Goal: Task Accomplishment & Management: Manage account settings

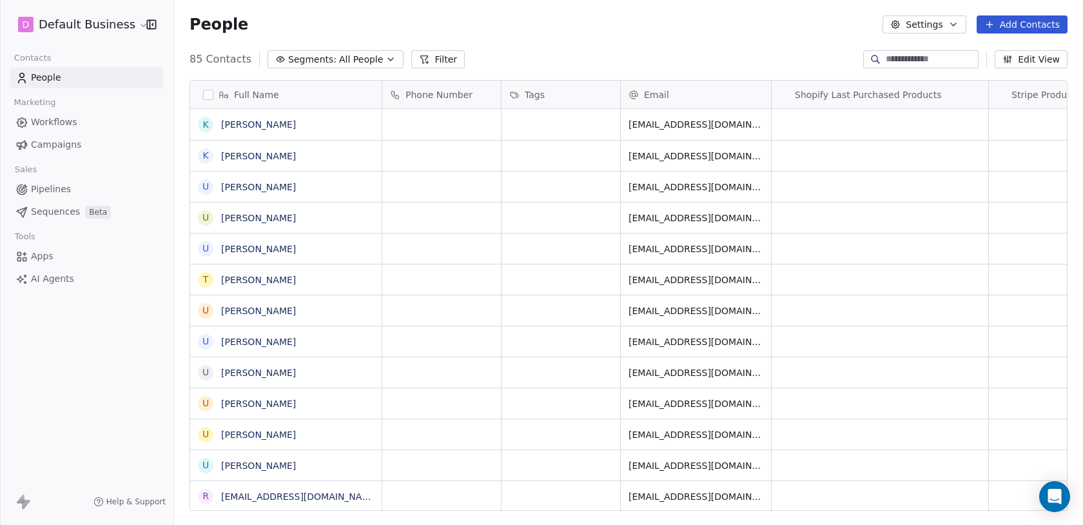
scroll to position [461, 909]
click at [95, 21] on html "D Default Business Contacts People Marketing Workflows Campaigns Sales Pipeline…" at bounding box center [541, 262] width 1083 height 525
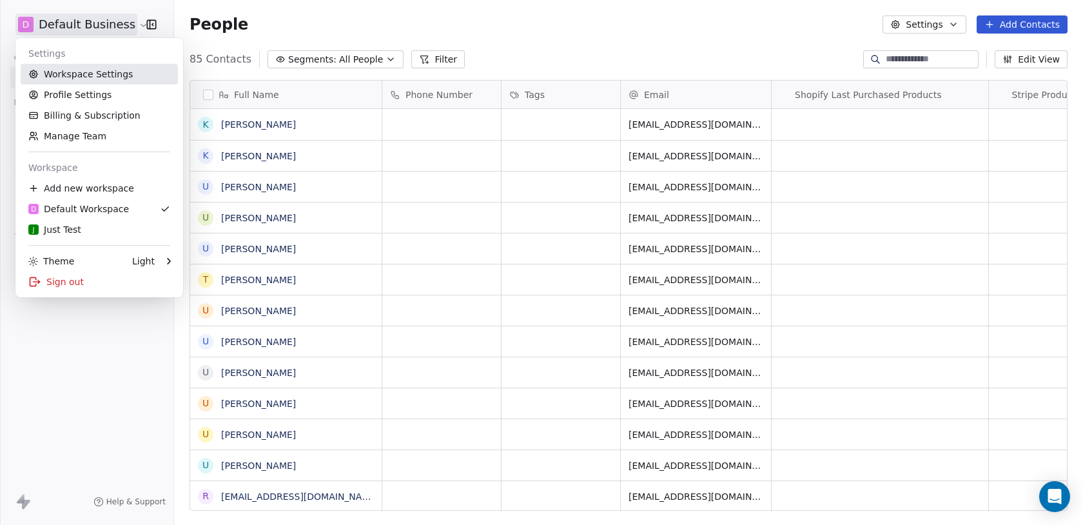
click at [88, 72] on link "Workspace Settings" at bounding box center [99, 74] width 157 height 21
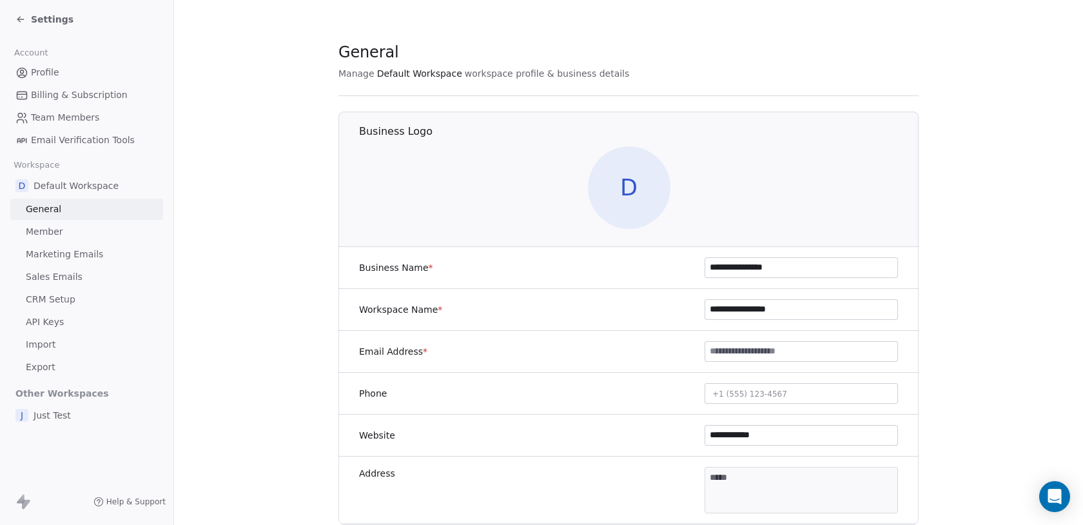
click at [54, 269] on link "Sales Emails" at bounding box center [86, 276] width 153 height 21
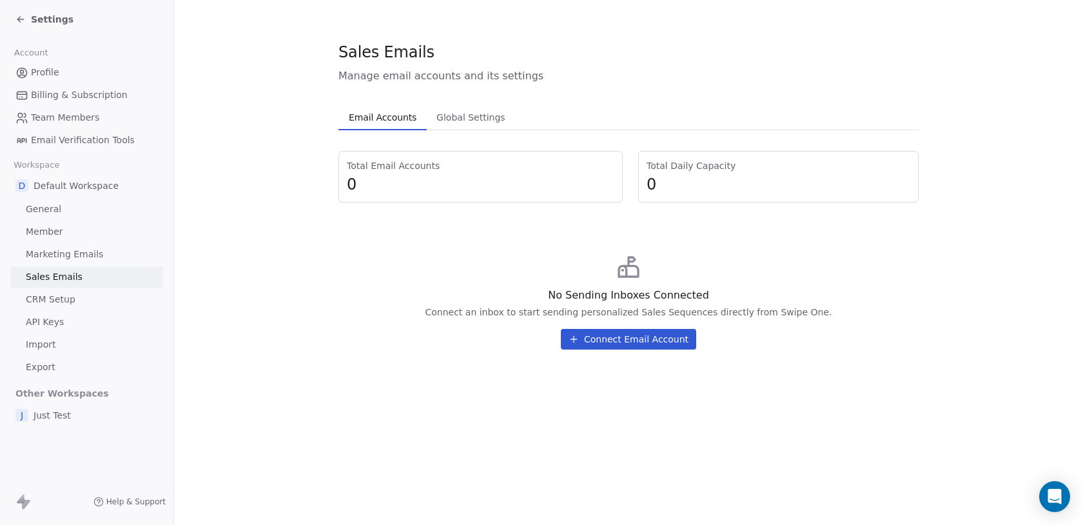
click at [582, 337] on button "Connect Email Account" at bounding box center [628, 339] width 135 height 21
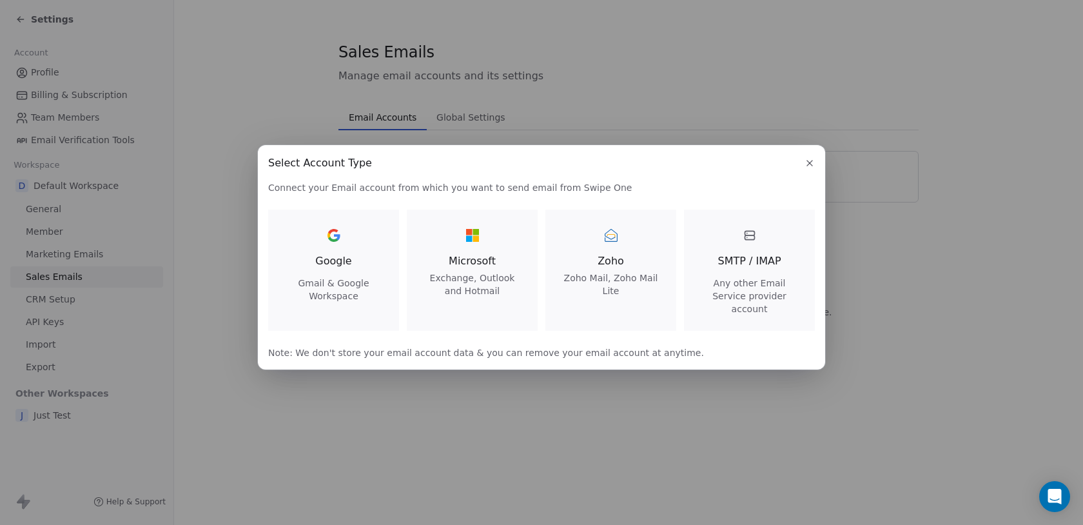
click at [486, 280] on span "Exchange, Outlook and Hotmail" at bounding box center [472, 284] width 100 height 26
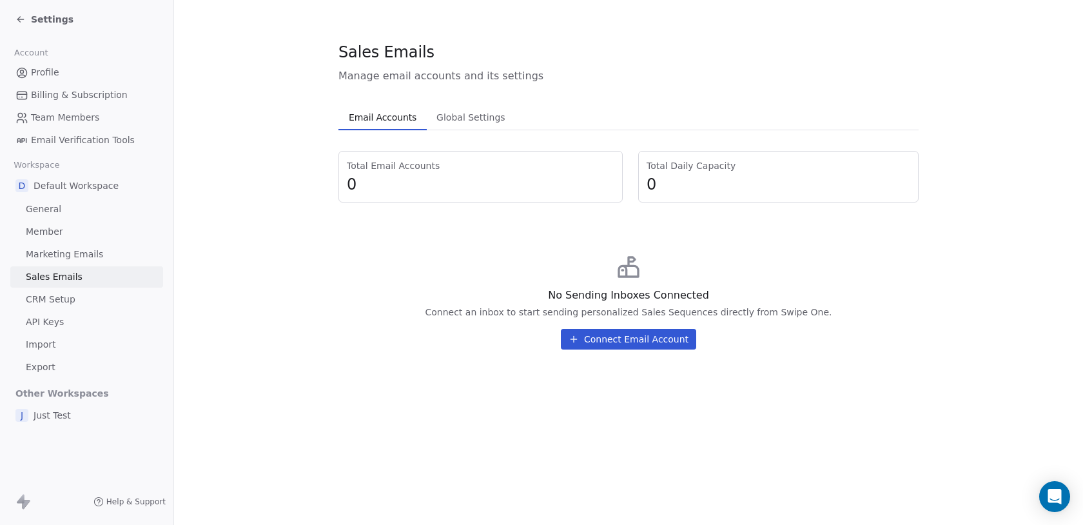
click at [595, 341] on button "Connect Email Account" at bounding box center [628, 339] width 135 height 21
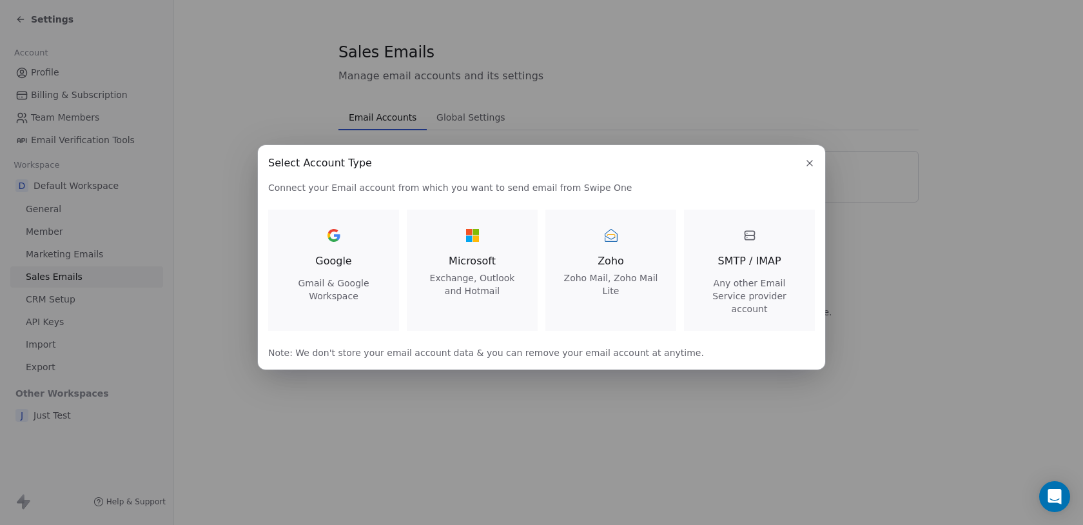
click at [471, 283] on span "Exchange, Outlook and Hotmail" at bounding box center [472, 284] width 100 height 26
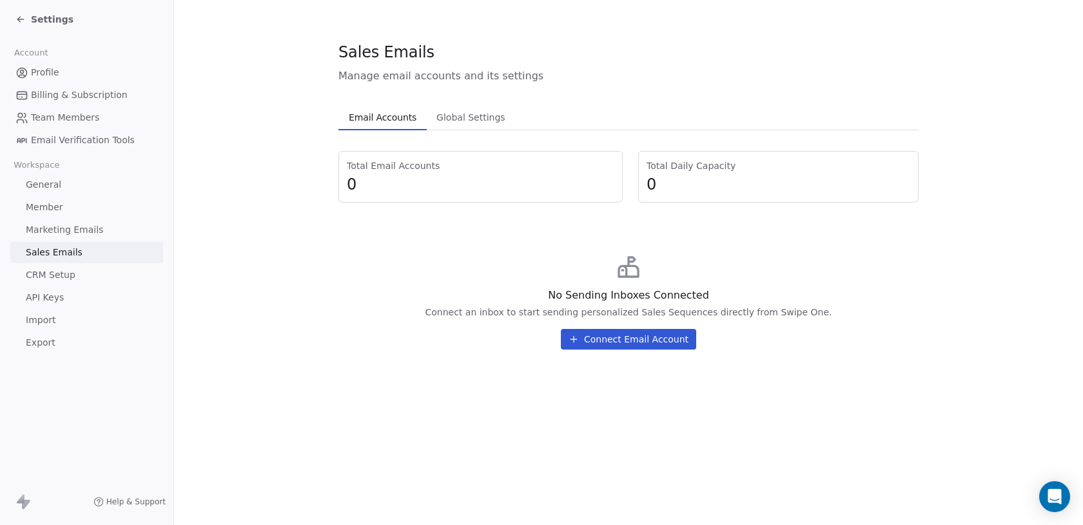
click at [632, 344] on button "Connect Email Account" at bounding box center [628, 339] width 135 height 21
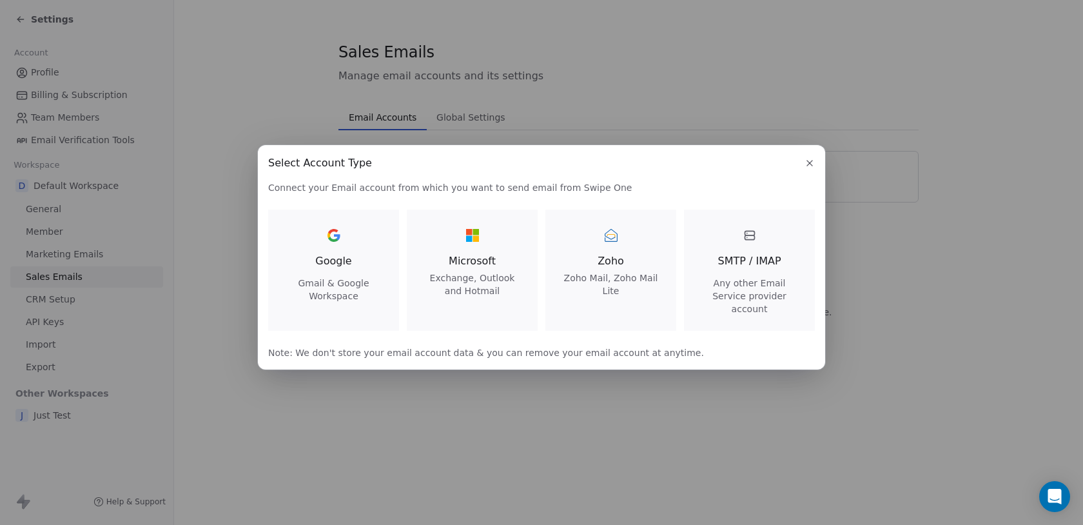
click at [492, 265] on span "Microsoft" at bounding box center [472, 260] width 100 height 15
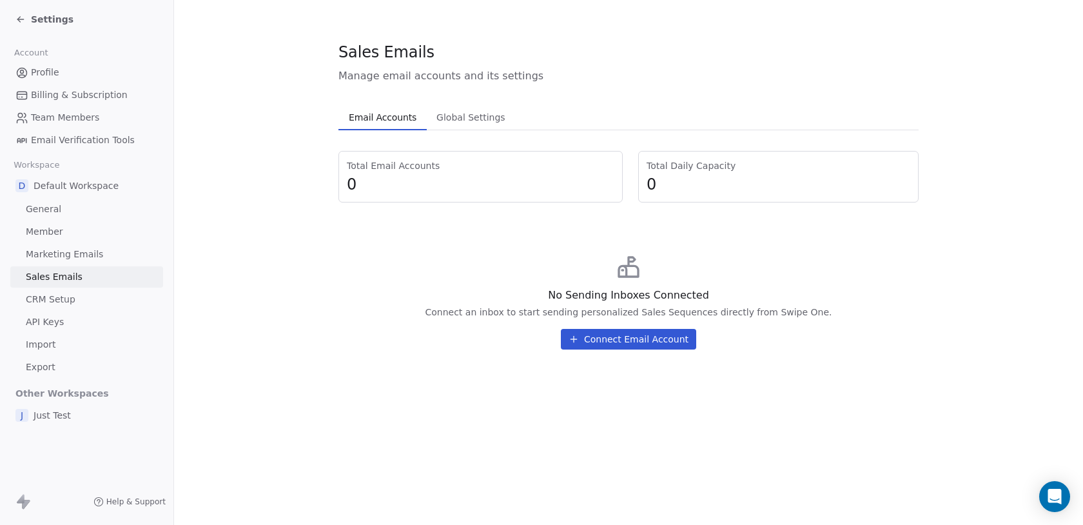
click at [647, 343] on button "Connect Email Account" at bounding box center [628, 339] width 135 height 21
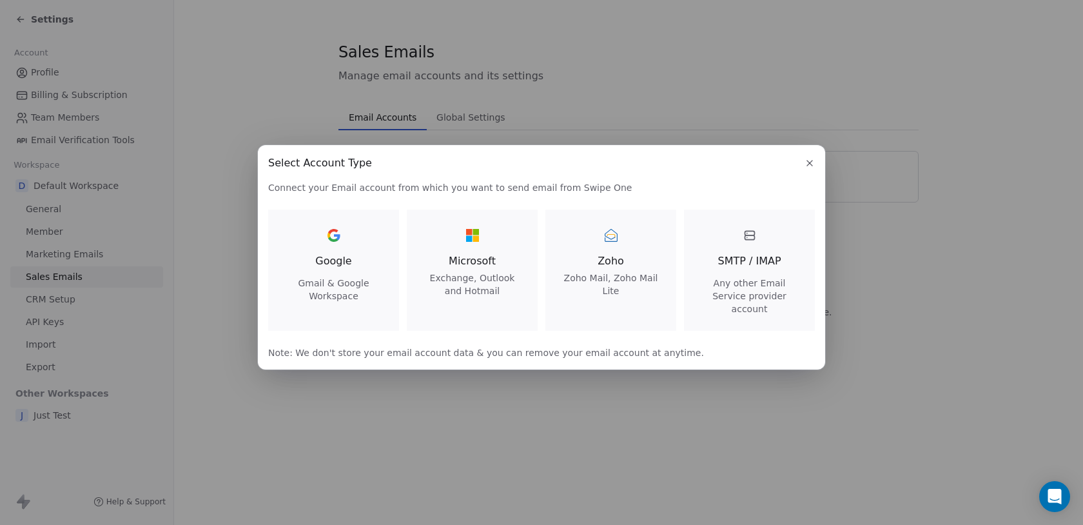
click at [480, 256] on div "Microsoft Exchange, Outlook and Hotmail" at bounding box center [472, 261] width 100 height 72
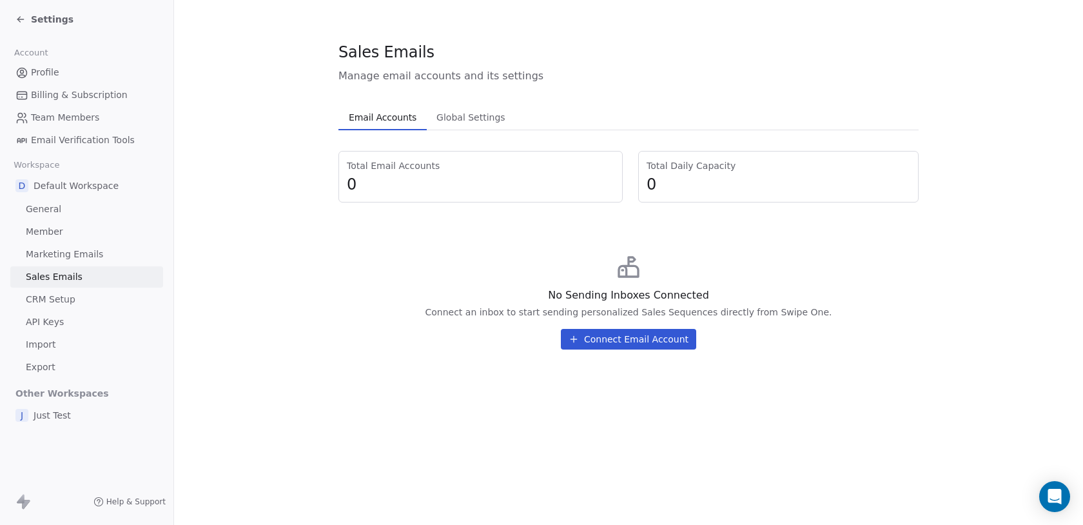
click at [641, 342] on button "Connect Email Account" at bounding box center [628, 339] width 135 height 21
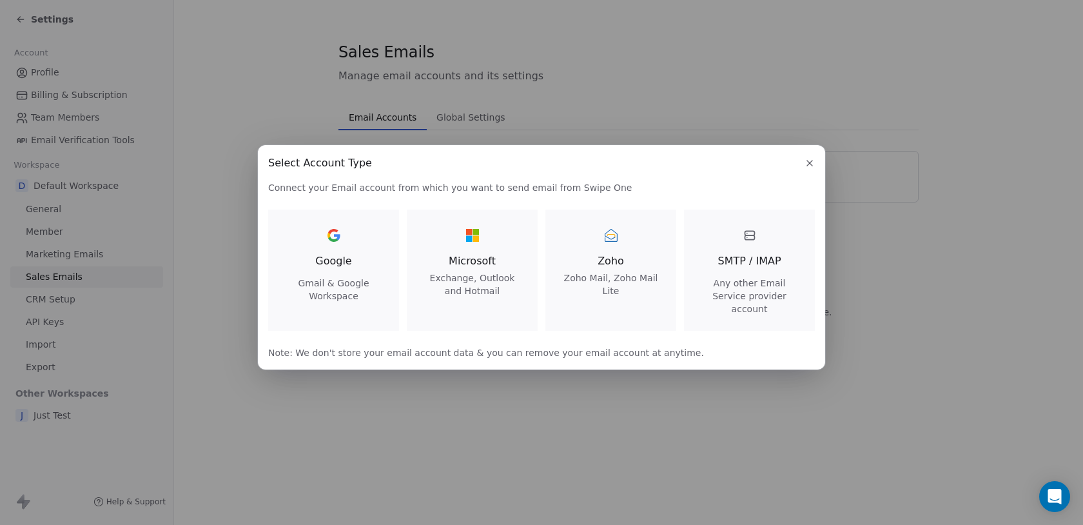
click at [483, 266] on span "Microsoft" at bounding box center [472, 260] width 100 height 15
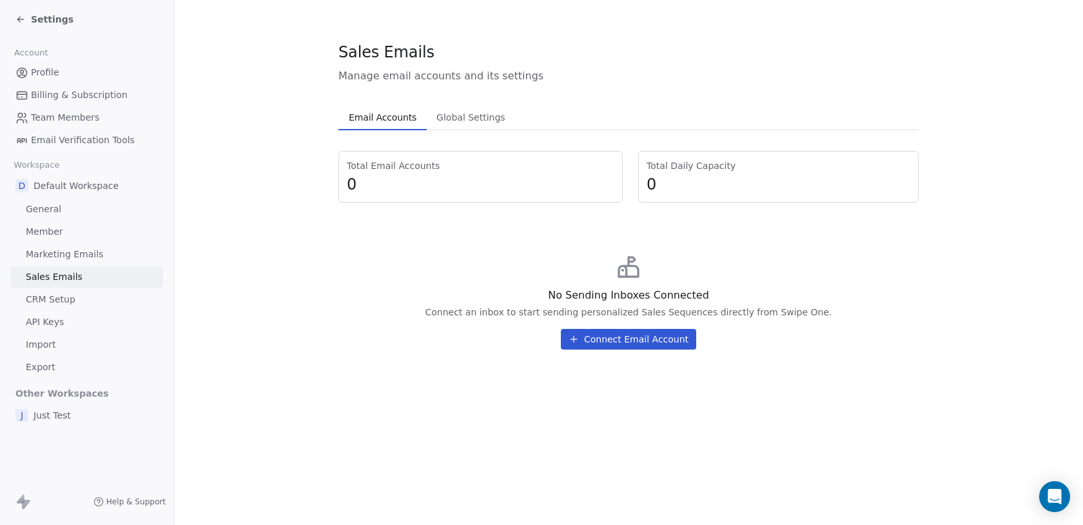
click at [633, 344] on button "Connect Email Account" at bounding box center [628, 339] width 135 height 21
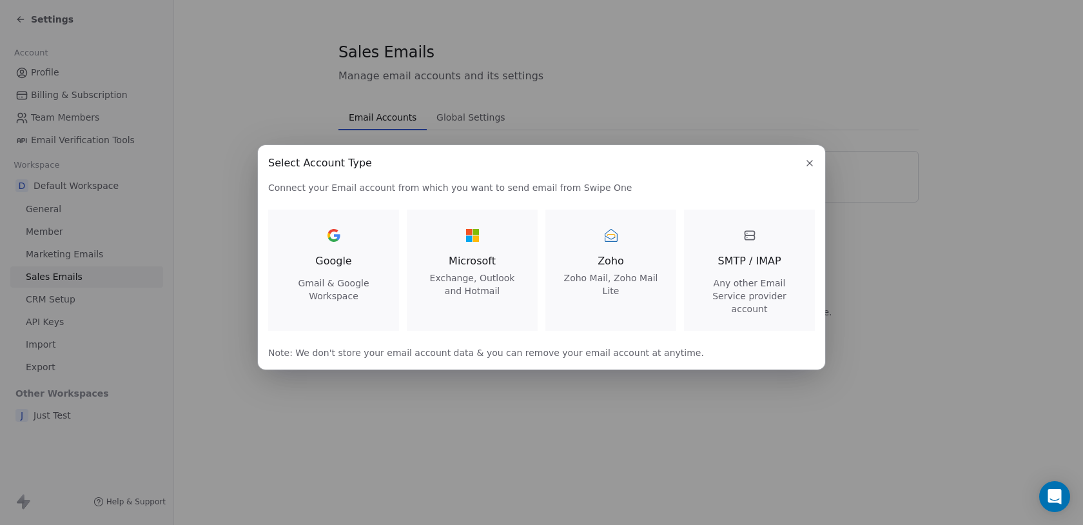
click at [484, 260] on span "Microsoft" at bounding box center [472, 260] width 100 height 15
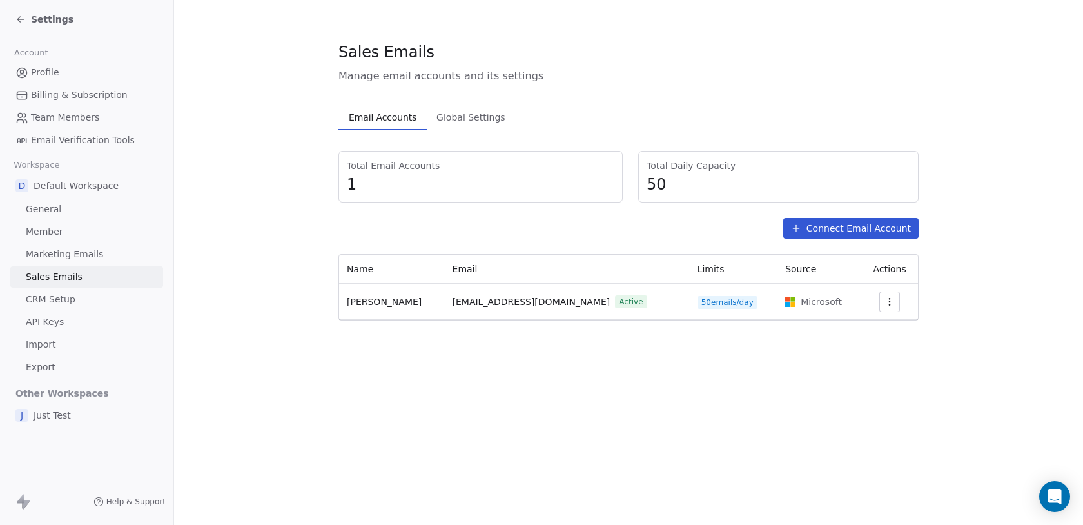
click at [887, 303] on icon "button" at bounding box center [889, 301] width 10 height 10
click at [722, 370] on html "Settings Account Profile Billing & Subscription Team Members Email Verification…" at bounding box center [541, 262] width 1083 height 525
click at [885, 298] on icon "button" at bounding box center [889, 301] width 10 height 10
click at [686, 354] on html "Settings Account Profile Billing & Subscription Team Members Email Verification…" at bounding box center [541, 262] width 1083 height 525
click at [60, 67] on link "Profile" at bounding box center [86, 72] width 153 height 21
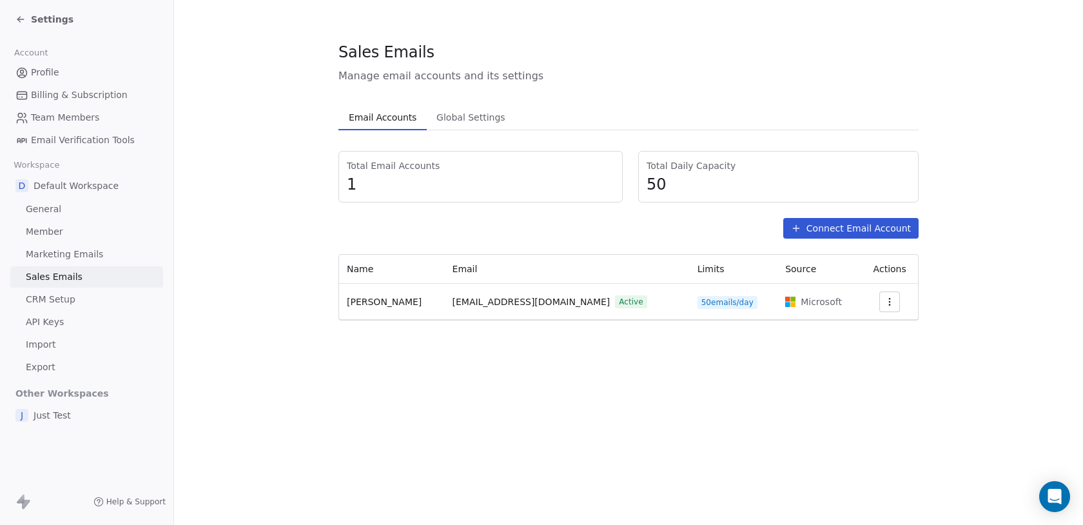
click at [43, 75] on span "Profile" at bounding box center [45, 73] width 28 height 14
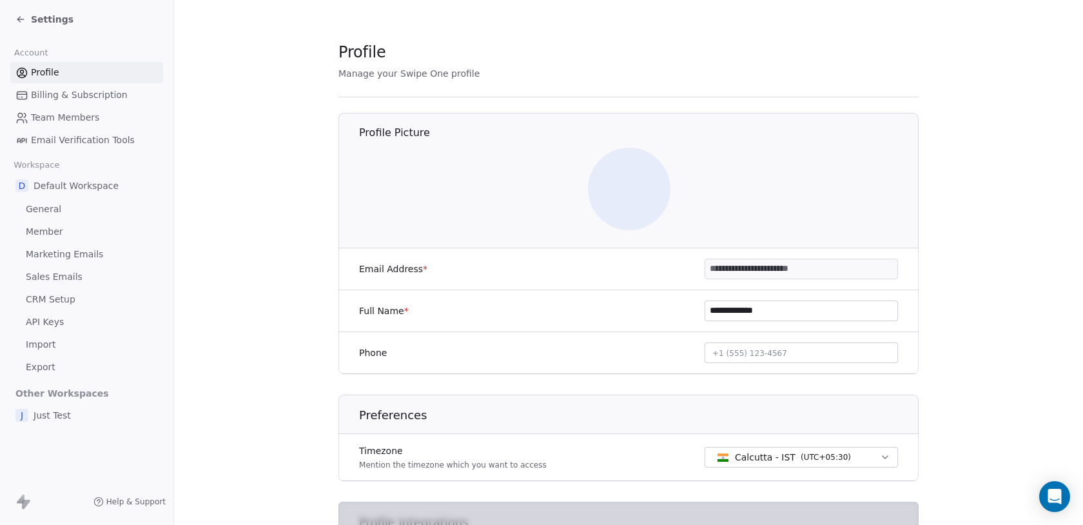
click at [44, 15] on span "Settings" at bounding box center [52, 19] width 43 height 13
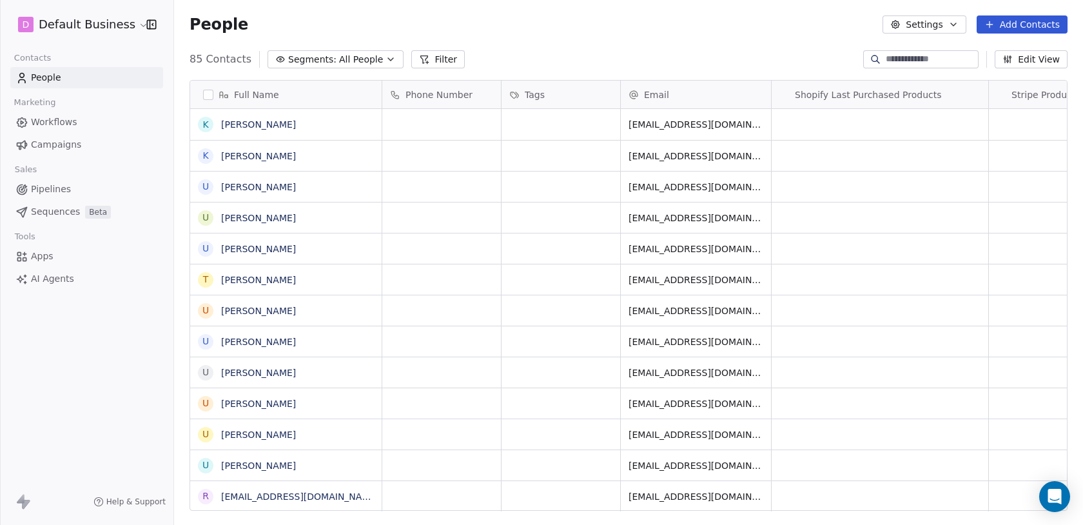
scroll to position [461, 909]
click at [240, 124] on link "Kirti Shinde" at bounding box center [258, 124] width 75 height 10
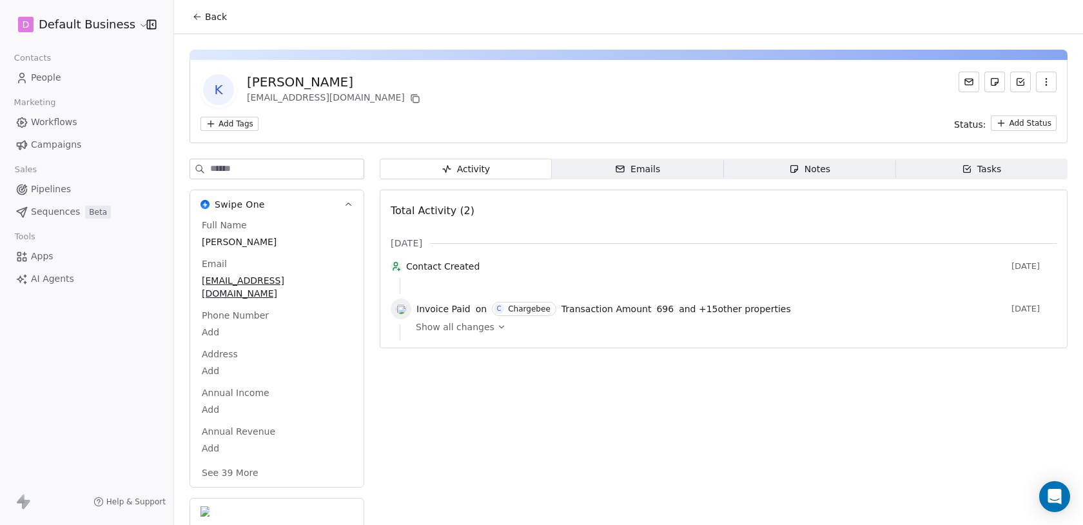
click at [232, 132] on div "K Kirti Shinde kirti1872001@gmail.com Add Tags Status: Add Status" at bounding box center [628, 101] width 878 height 83
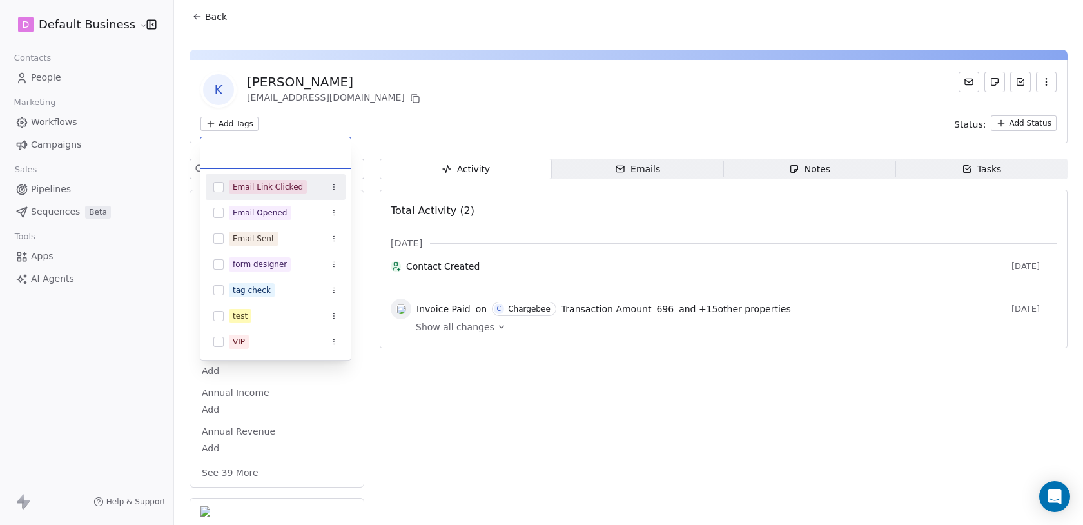
click at [233, 126] on html "D Default Business Contacts People Marketing Workflows Campaigns Sales Pipeline…" at bounding box center [541, 262] width 1083 height 525
click at [396, 73] on html "D Default Business Contacts People Marketing Workflows Campaigns Sales Pipeline…" at bounding box center [541, 262] width 1083 height 525
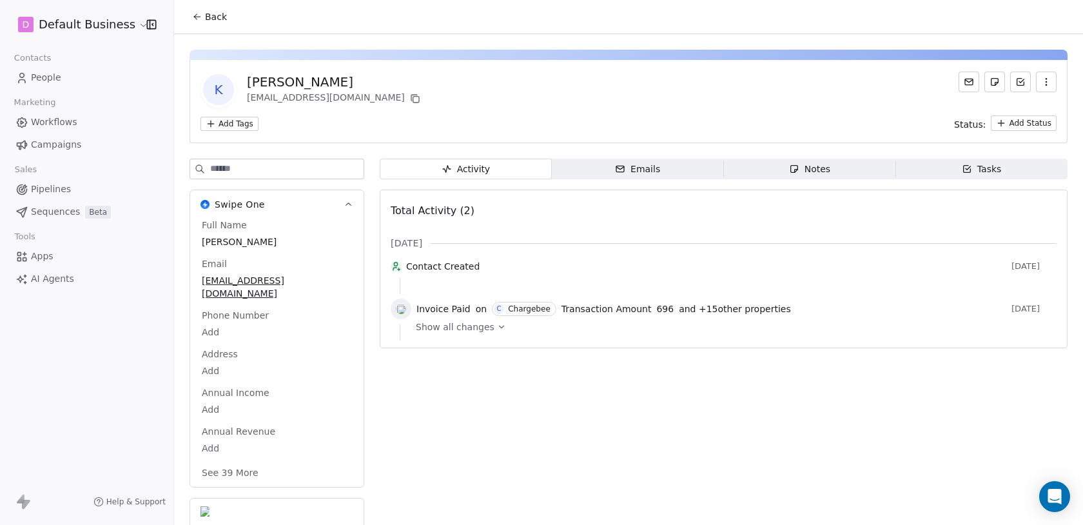
click at [81, 26] on html "D Default Business Contacts People Marketing Workflows Campaigns Sales Pipeline…" at bounding box center [541, 262] width 1083 height 525
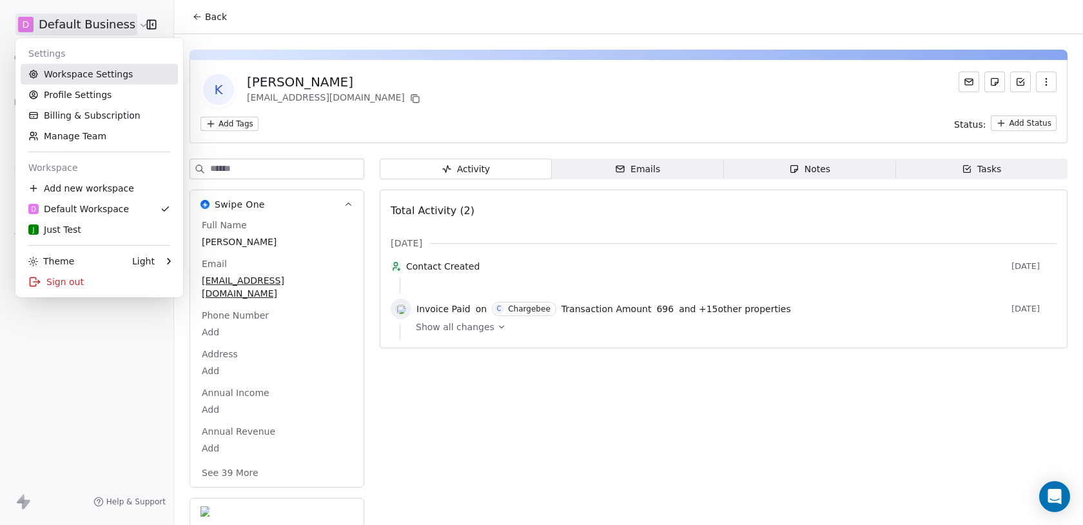
click at [94, 75] on link "Workspace Settings" at bounding box center [99, 74] width 157 height 21
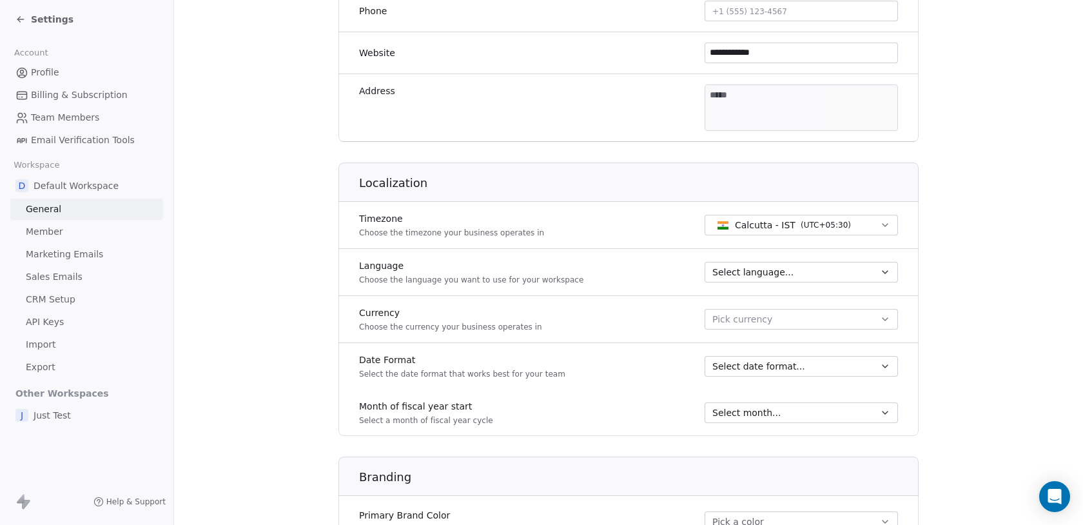
scroll to position [388, 0]
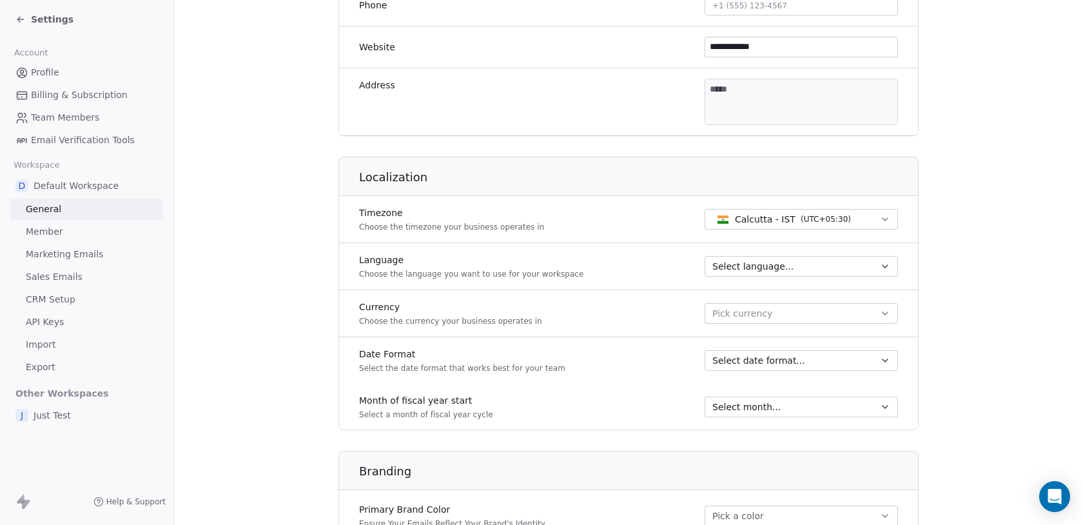
click at [56, 319] on span "API Keys" at bounding box center [45, 322] width 38 height 14
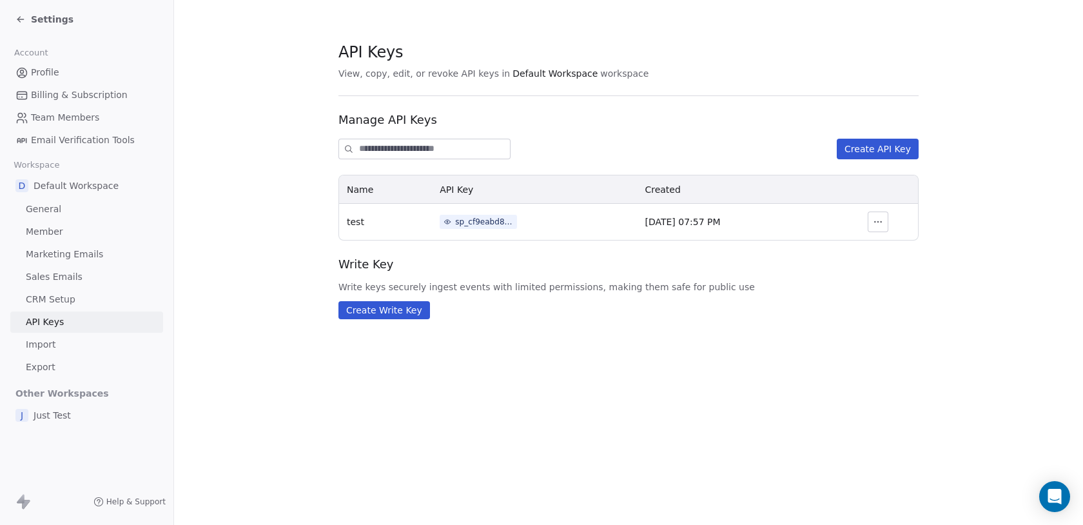
click at [457, 226] on div "sp_cf9eabd8c3d842ff87997ef2b55432fd" at bounding box center [484, 222] width 58 height 12
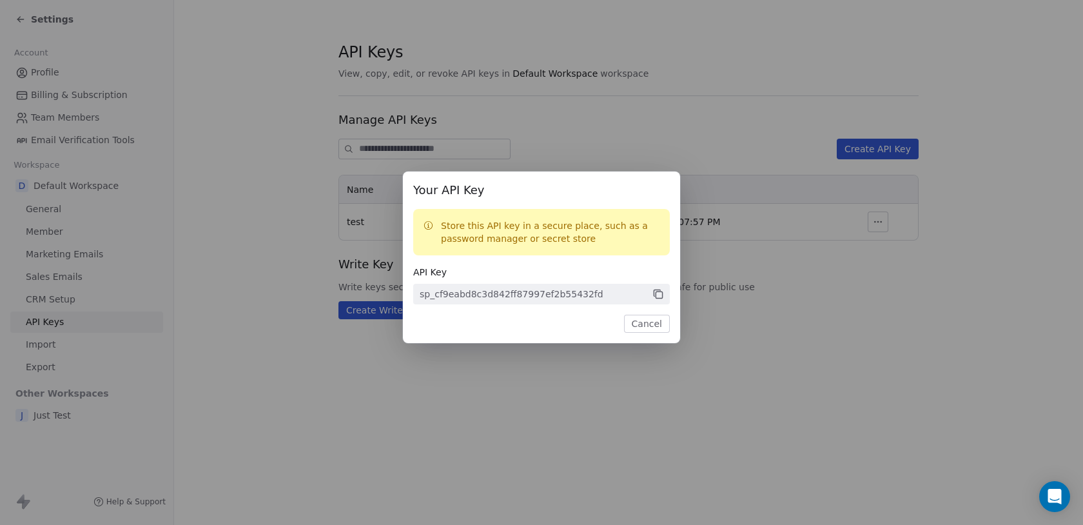
click at [662, 294] on icon at bounding box center [658, 294] width 6 height 6
click at [632, 323] on button "Cancel" at bounding box center [647, 323] width 46 height 18
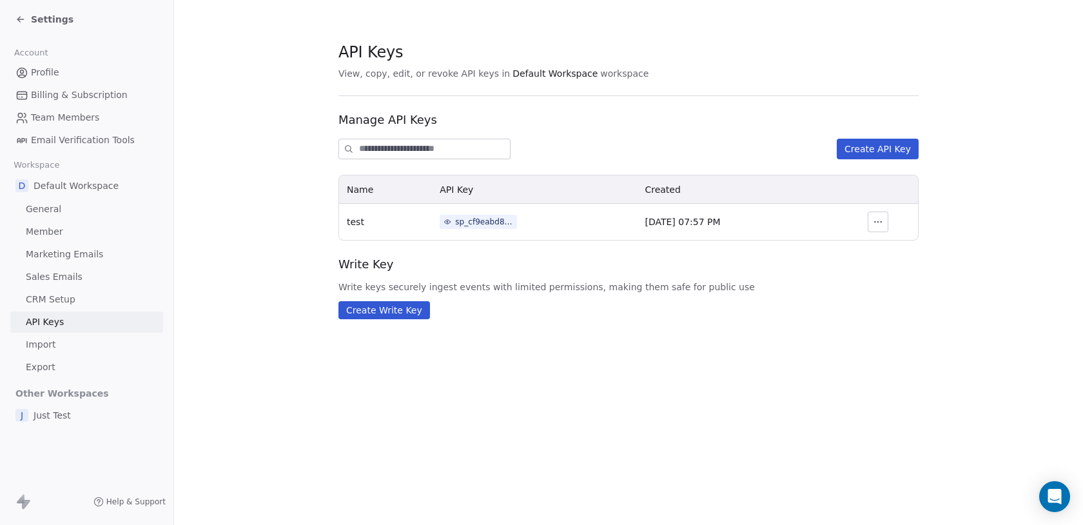
click at [52, 18] on span "Settings" at bounding box center [52, 19] width 43 height 13
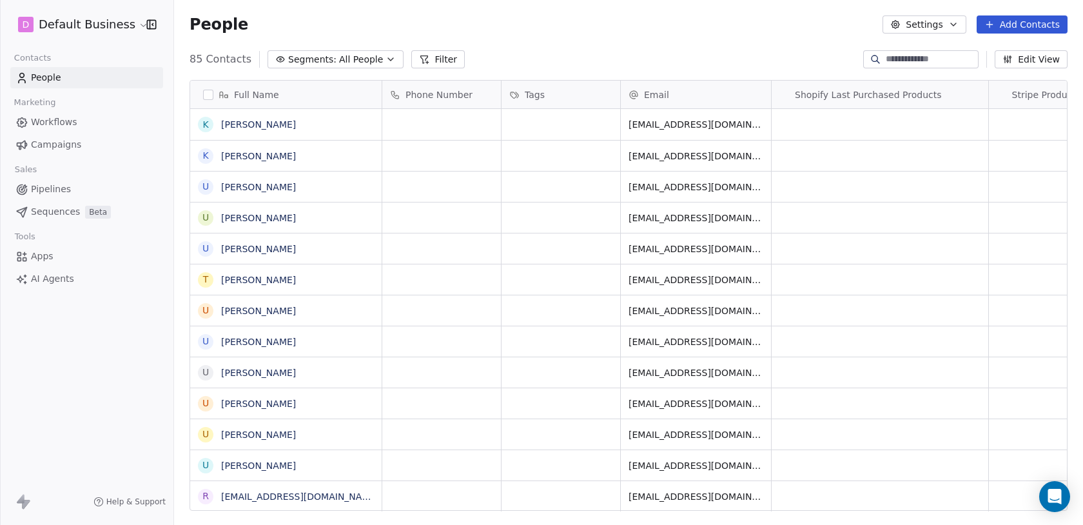
scroll to position [461, 909]
click at [252, 120] on link "Kirti Shinde" at bounding box center [258, 124] width 75 height 10
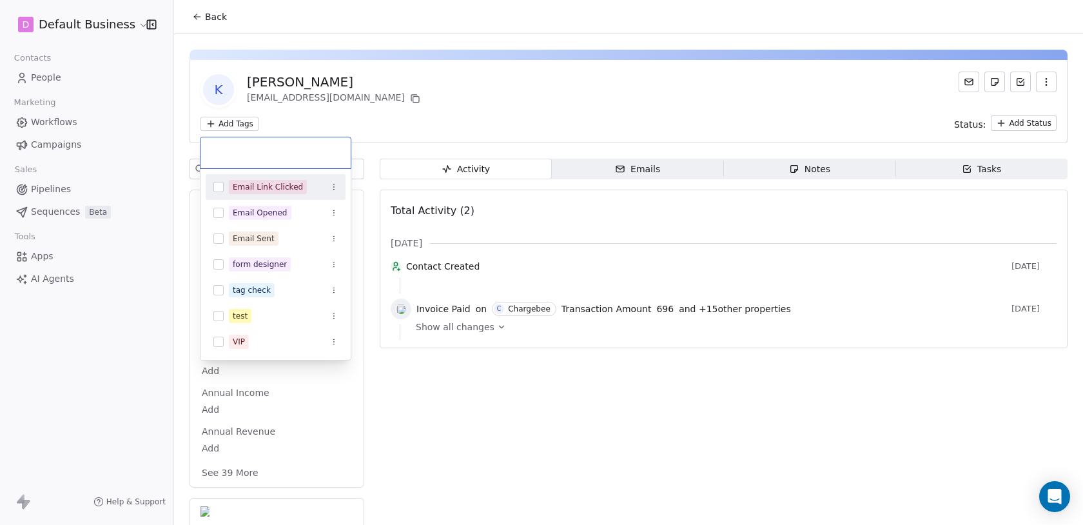
click at [241, 130] on html "D Default Business Contacts People Marketing Workflows Campaigns Sales Pipeline…" at bounding box center [541, 262] width 1083 height 525
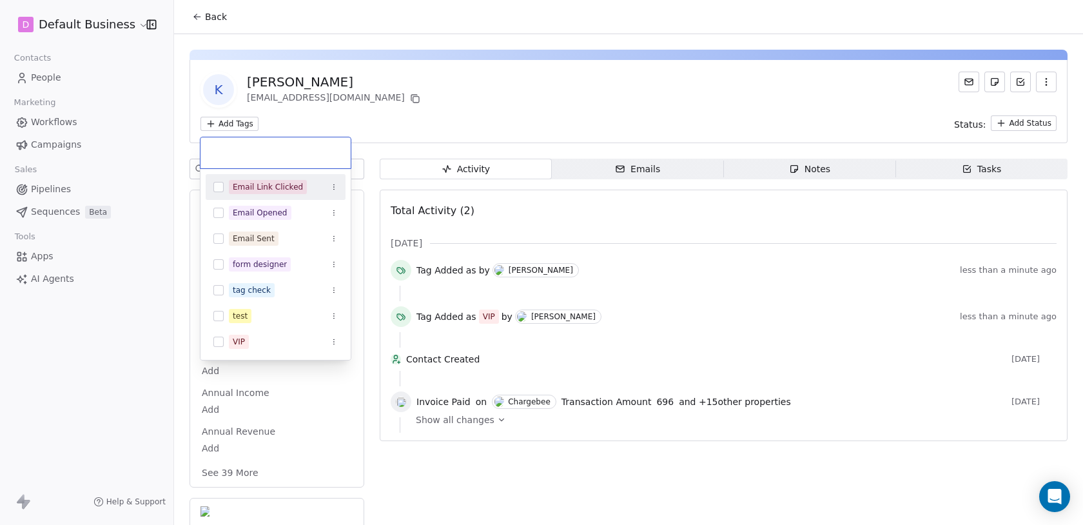
click at [405, 103] on html "D Default Business Contacts People Marketing Workflows Campaigns Sales Pipeline…" at bounding box center [541, 262] width 1083 height 525
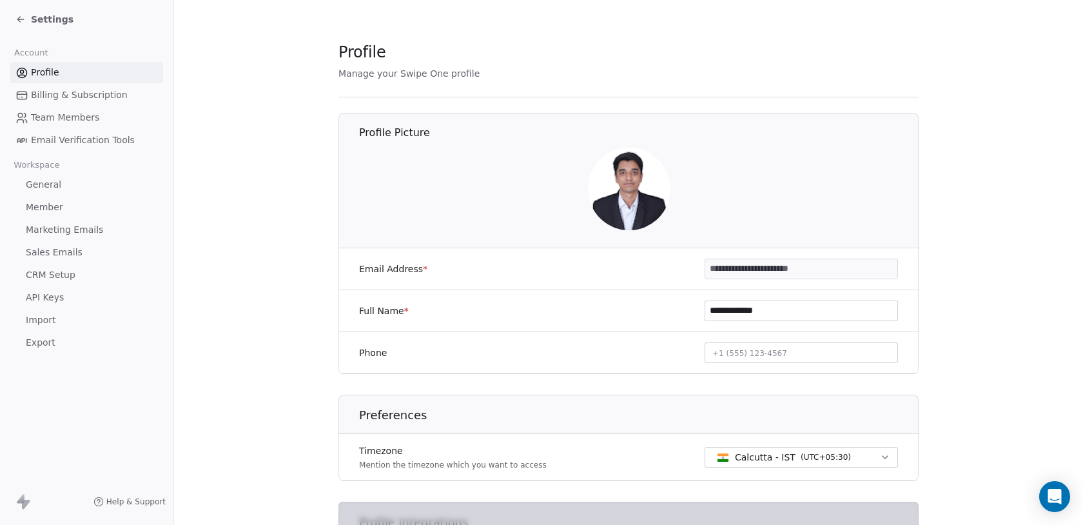
click at [40, 19] on span "Settings" at bounding box center [52, 19] width 43 height 13
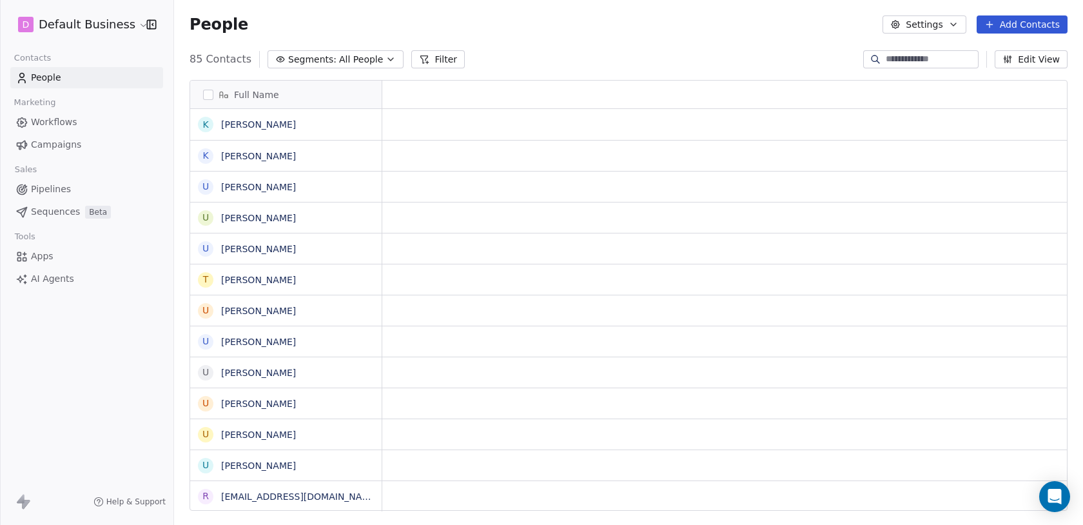
scroll to position [461, 909]
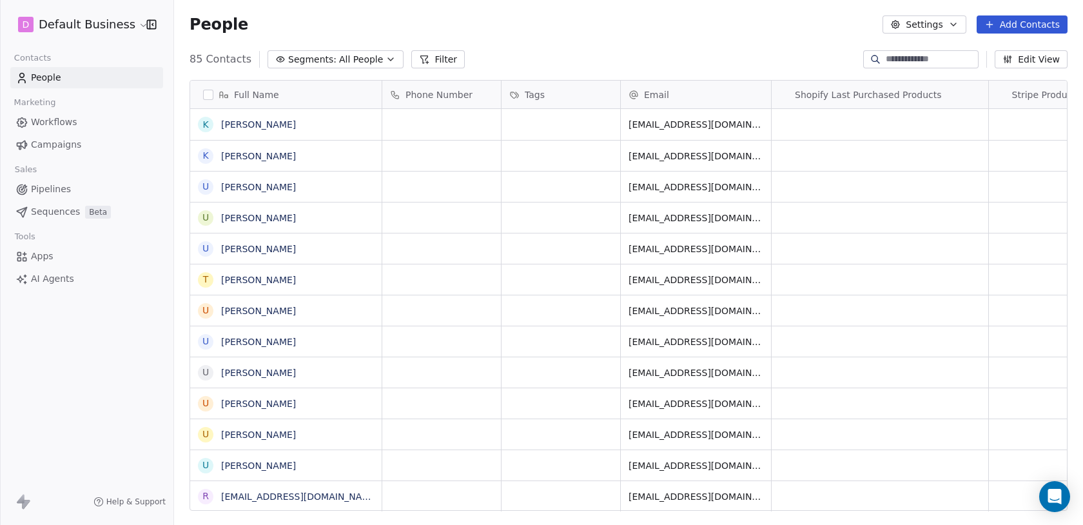
click at [912, 55] on input at bounding box center [930, 59] width 90 height 13
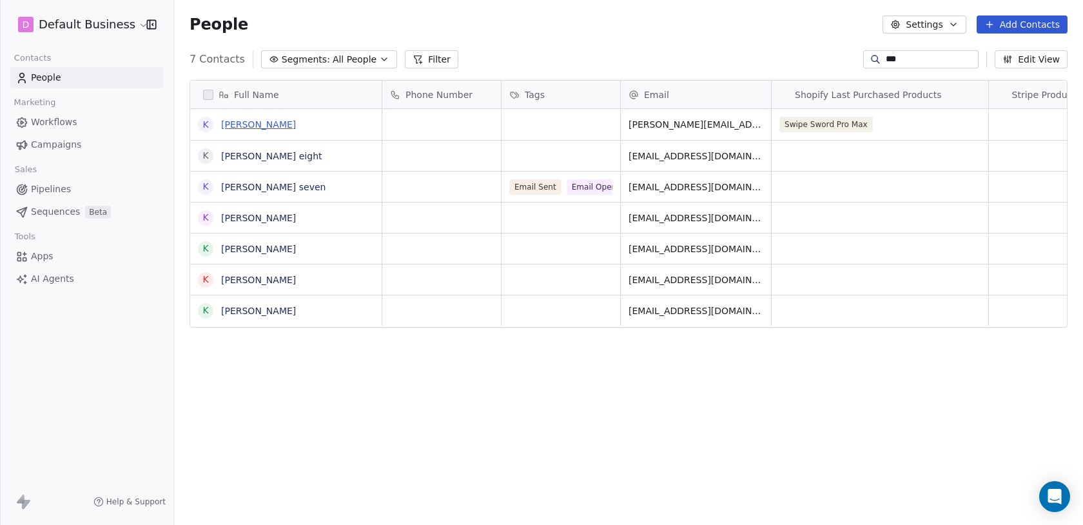
type input "***"
click at [260, 124] on link "Ken Kanade" at bounding box center [258, 124] width 75 height 10
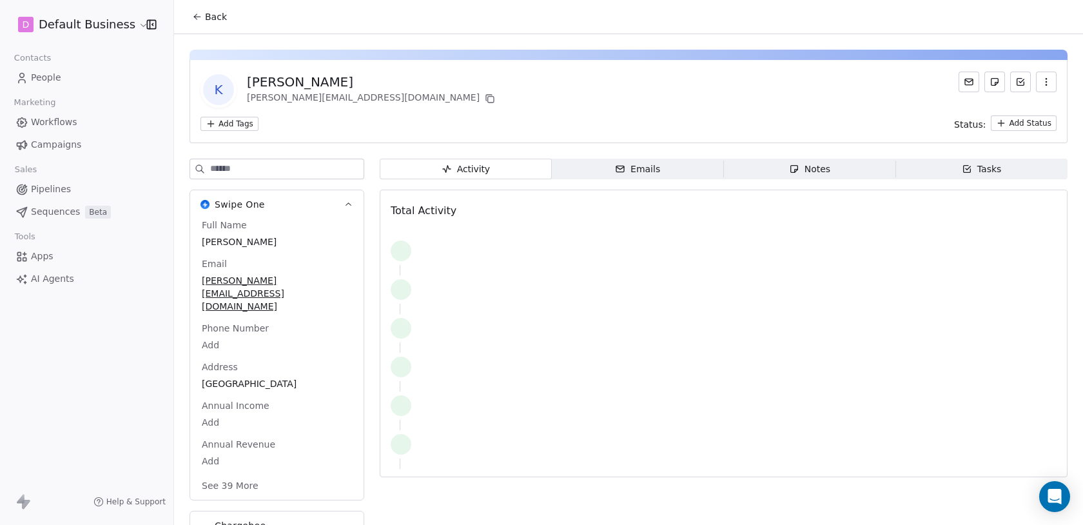
click at [614, 165] on span "Emails Emails" at bounding box center [638, 169] width 172 height 21
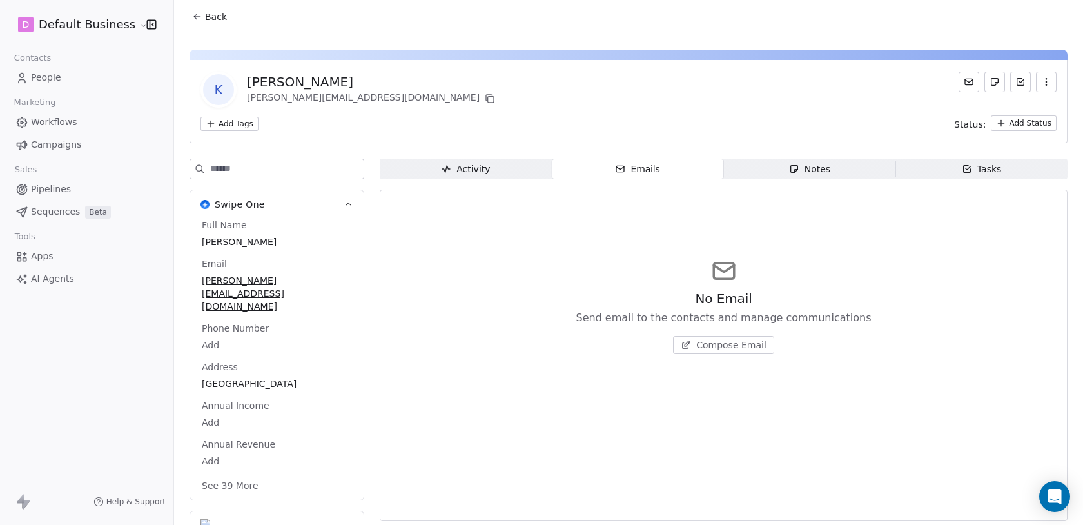
click at [762, 347] on span "Compose Email" at bounding box center [731, 344] width 70 height 13
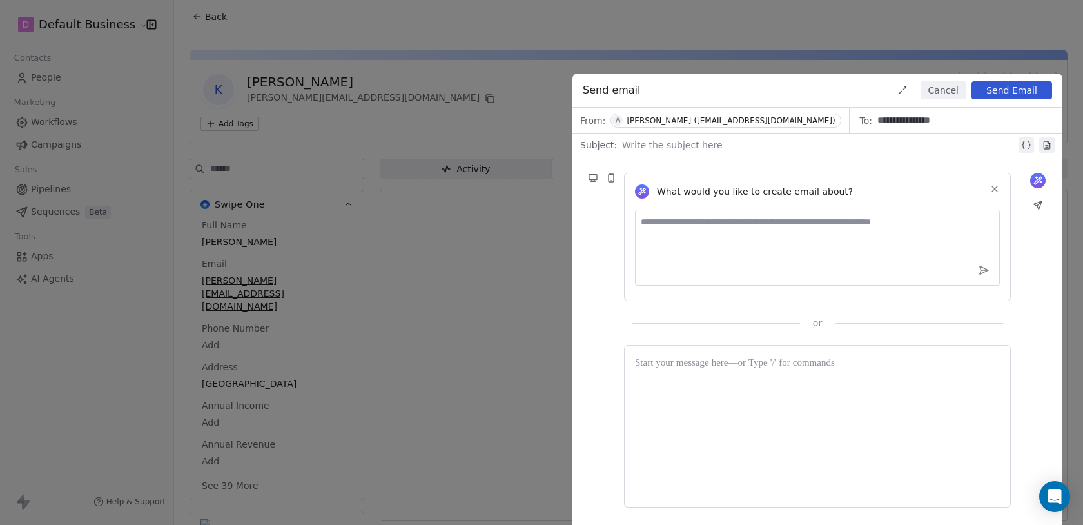
click at [641, 146] on div at bounding box center [819, 144] width 394 height 15
click at [737, 397] on div at bounding box center [817, 426] width 365 height 140
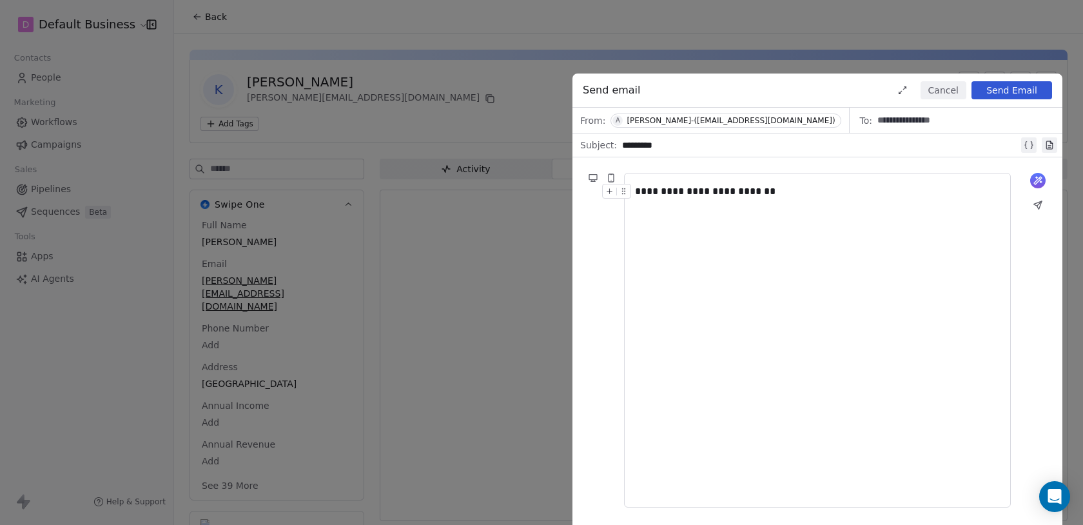
click at [1018, 71] on div "**********" at bounding box center [541, 262] width 1083 height 525
click at [1018, 105] on div "Send email Cancel Send Email" at bounding box center [817, 90] width 490 height 34
click at [1018, 87] on button "Send Email" at bounding box center [1011, 90] width 81 height 18
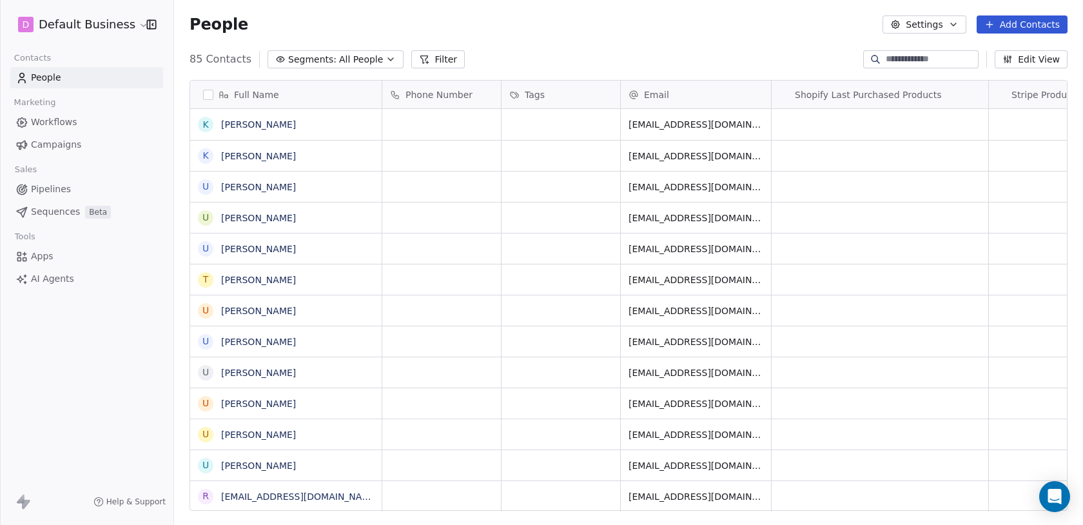
scroll to position [461, 909]
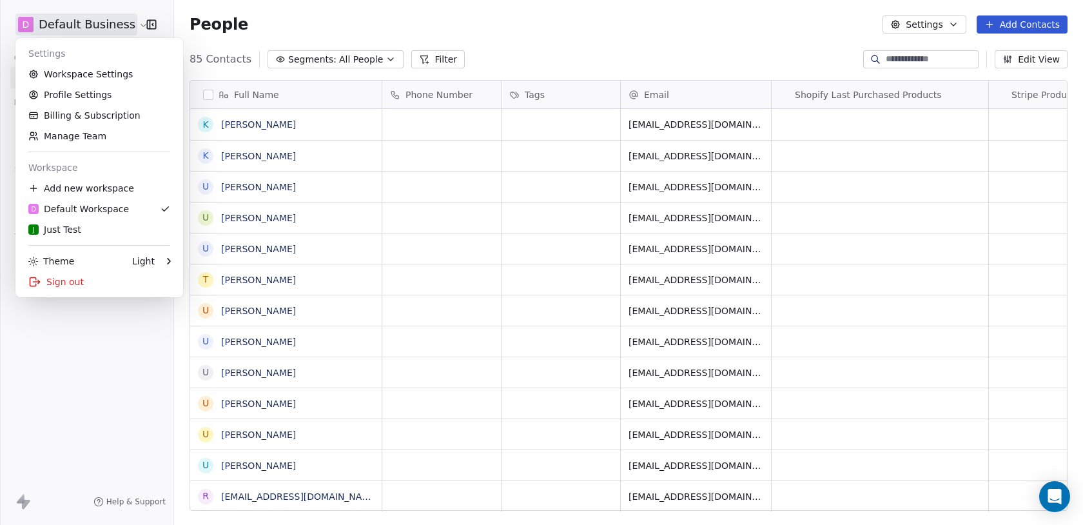
click at [68, 33] on html "D Default Business Contacts People Marketing Workflows Campaigns Sales Pipeline…" at bounding box center [541, 262] width 1083 height 525
click at [86, 73] on link "Workspace Settings" at bounding box center [99, 74] width 157 height 21
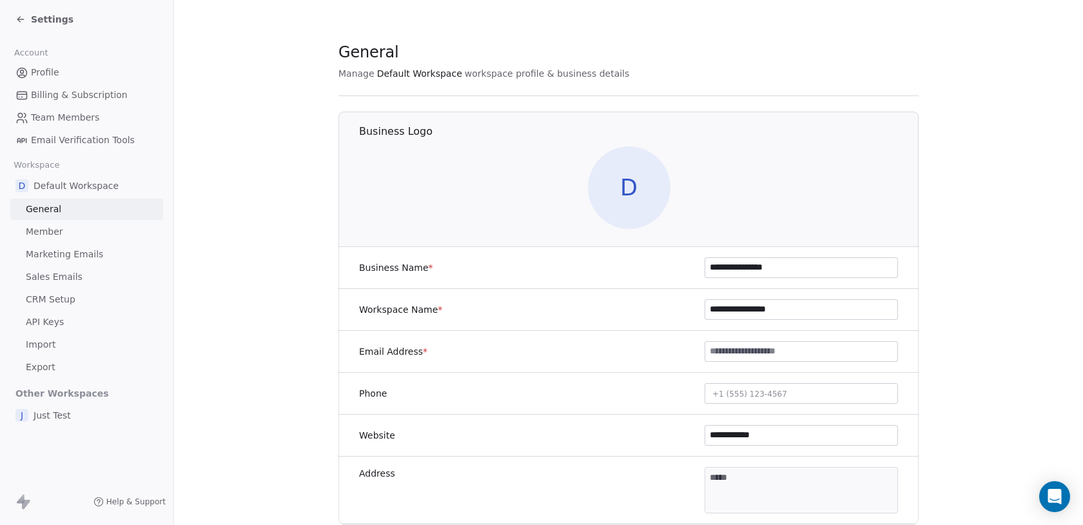
click at [65, 271] on span "Sales Emails" at bounding box center [54, 277] width 57 height 14
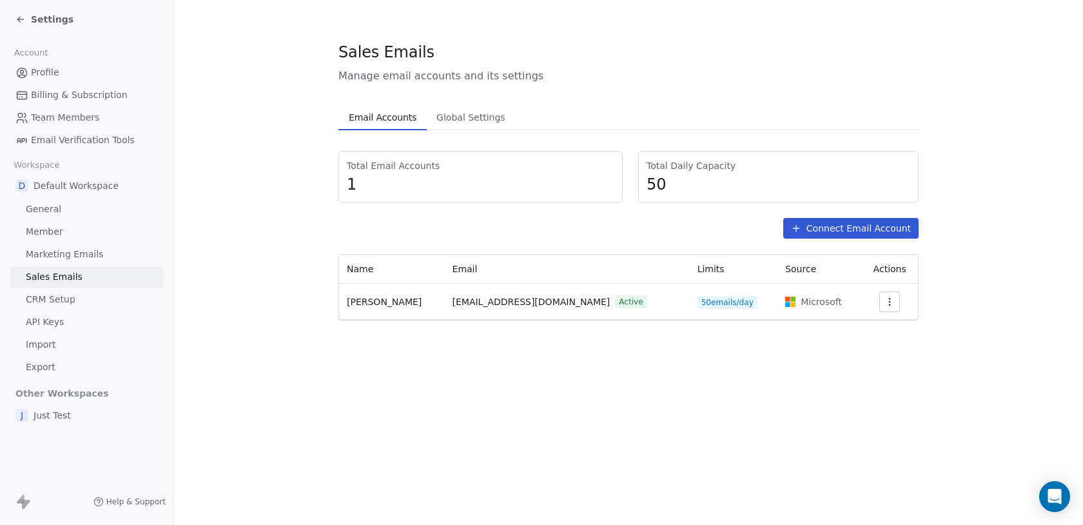
click at [393, 302] on span "[PERSON_NAME]" at bounding box center [384, 301] width 75 height 10
click at [884, 306] on icon "button" at bounding box center [889, 301] width 10 height 10
click at [891, 304] on icon "button" at bounding box center [891, 304] width 1 height 1
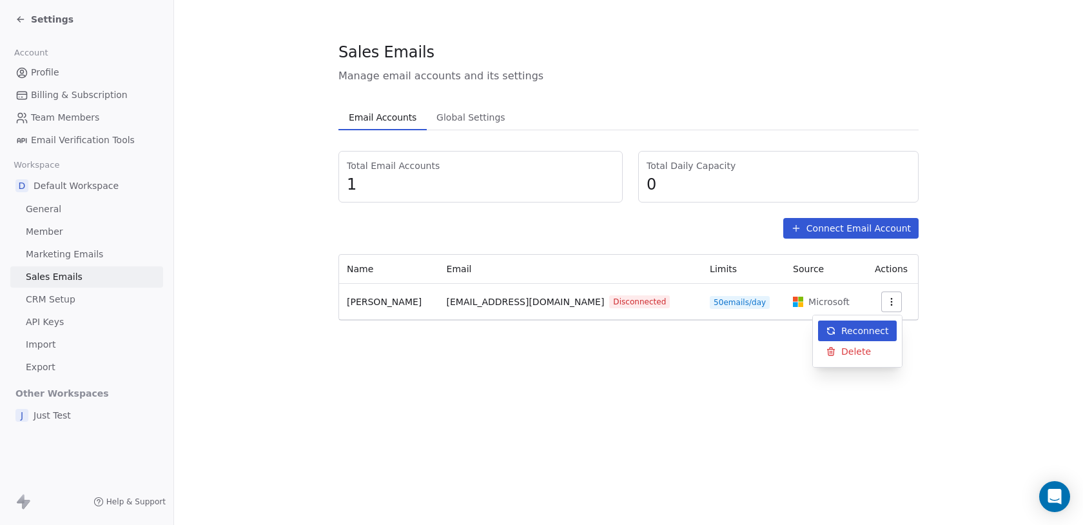
click at [874, 333] on span "Reconnect" at bounding box center [865, 331] width 48 height 14
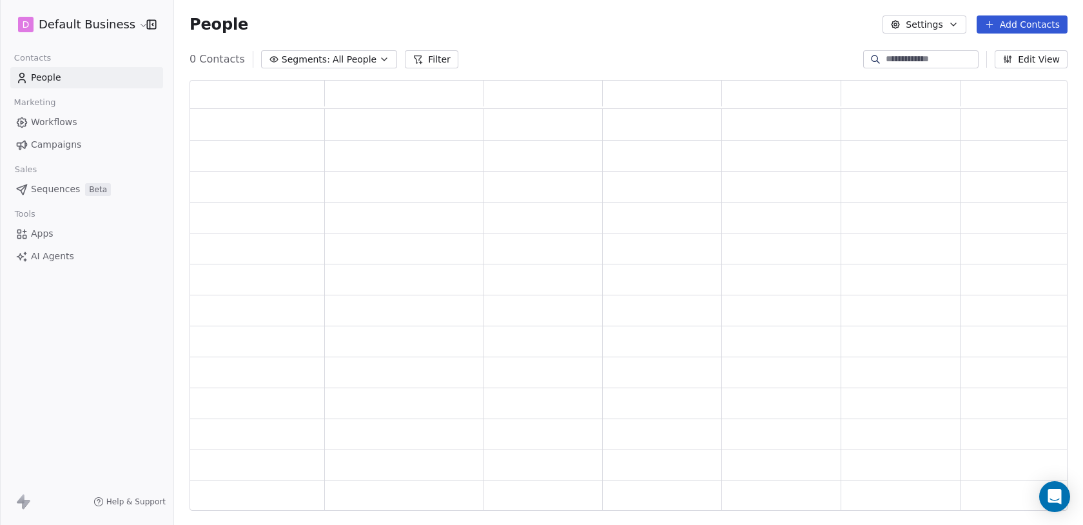
scroll to position [430, 878]
click at [49, 21] on html "D Default Business Contacts People Marketing Workflows Campaigns Sales Sequence…" at bounding box center [541, 262] width 1083 height 525
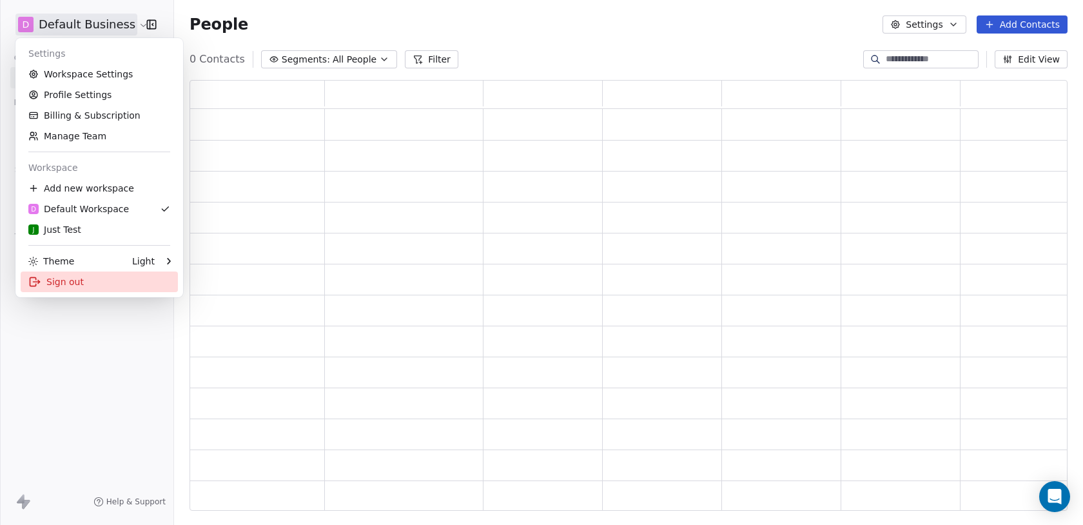
click at [100, 286] on div "Sign out" at bounding box center [99, 281] width 157 height 21
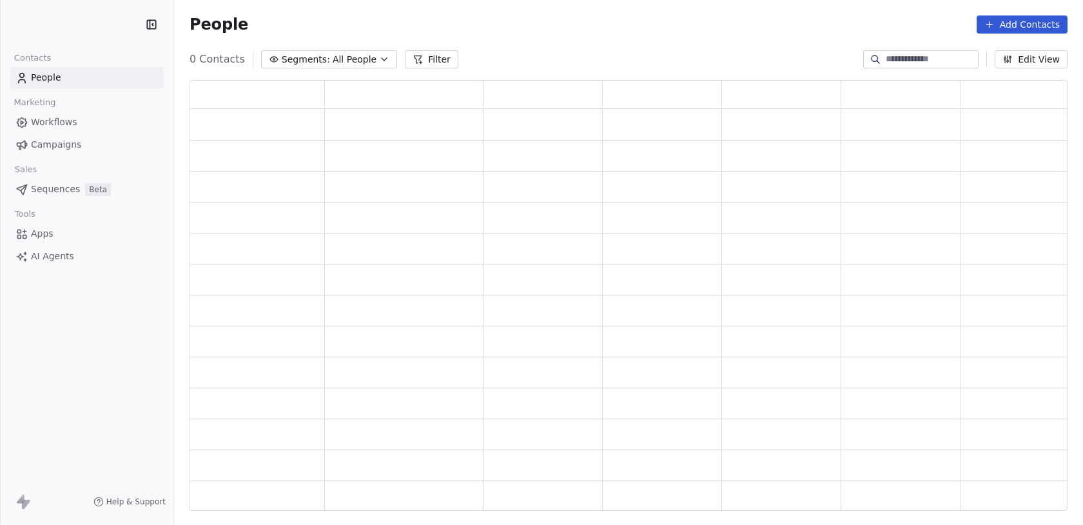
scroll to position [430, 878]
